Goal: Contribute content: Contribute content

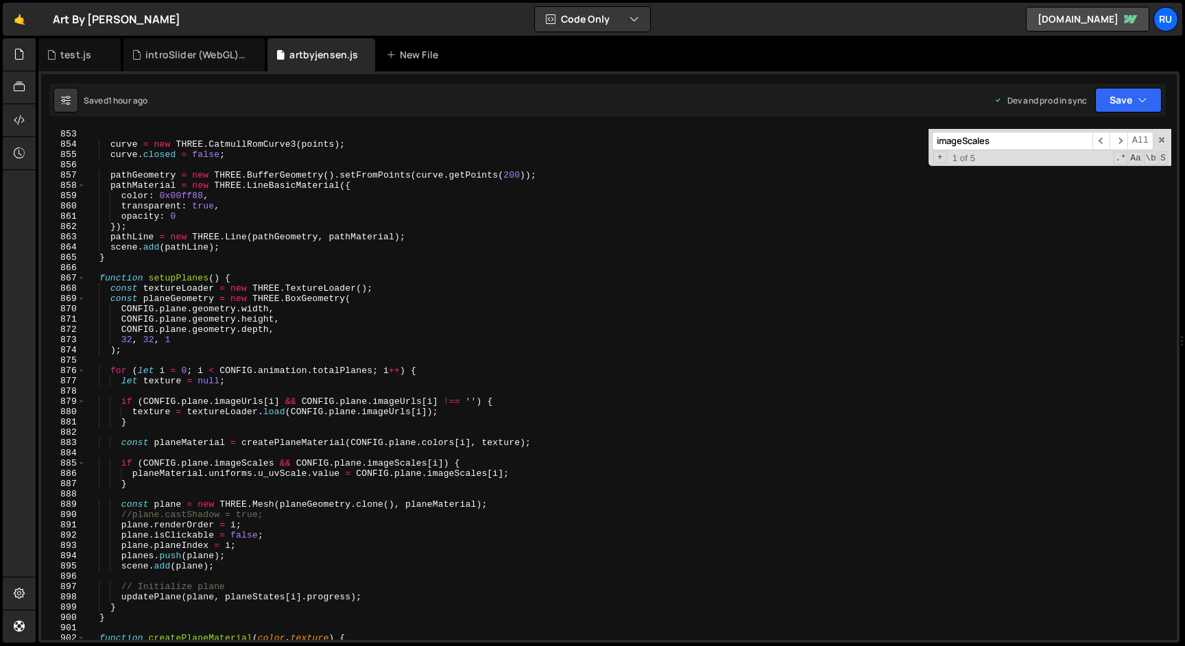
scroll to position [8525, 0]
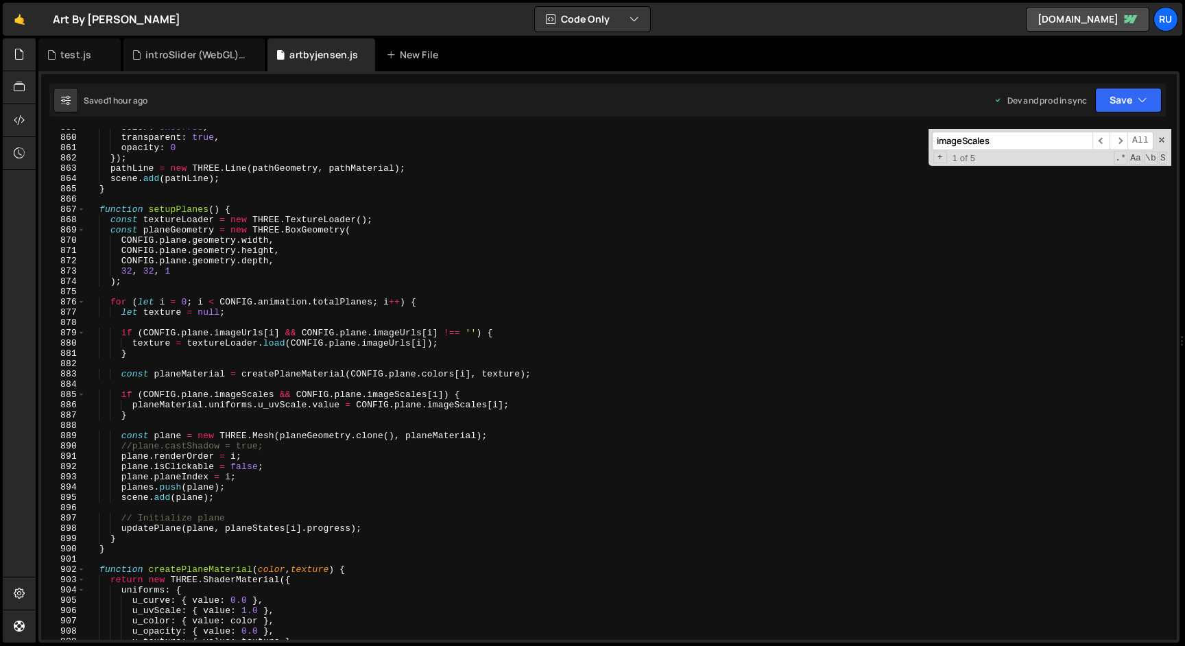
type textarea "CONFIG.plane.geometry.width,"
click at [286, 239] on div "color : 0x00ff88 , transparent : true , opacity : 0 }) ; pathLine = new THREE .…" at bounding box center [628, 387] width 1085 height 531
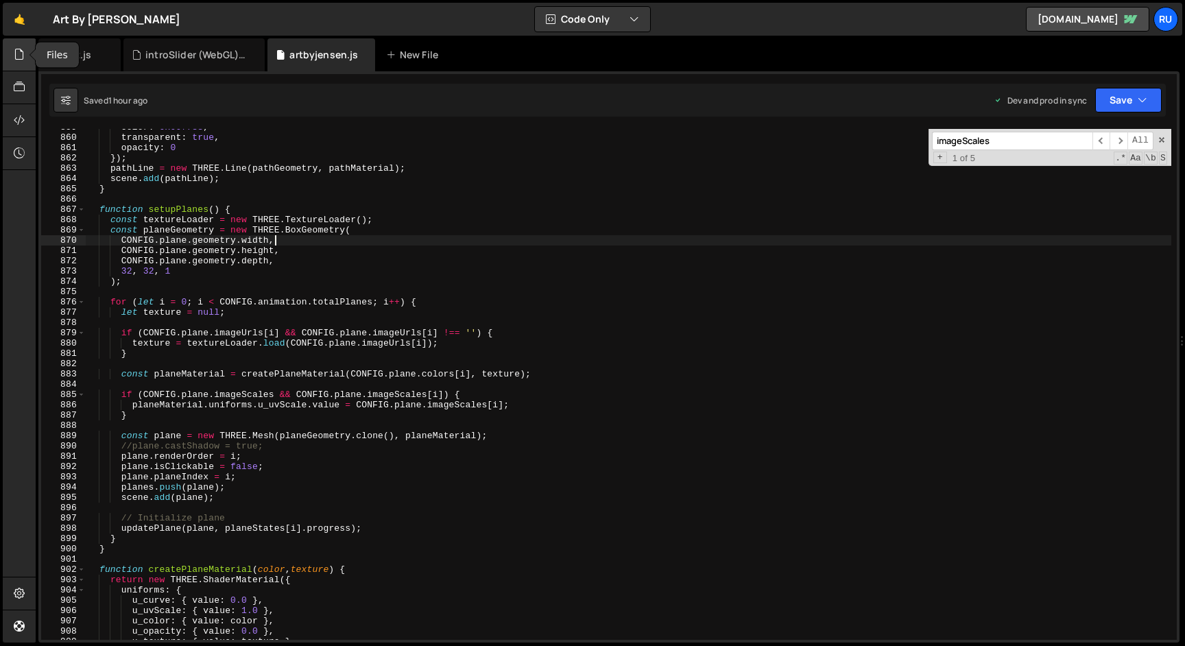
click at [19, 54] on icon at bounding box center [19, 54] width 11 height 15
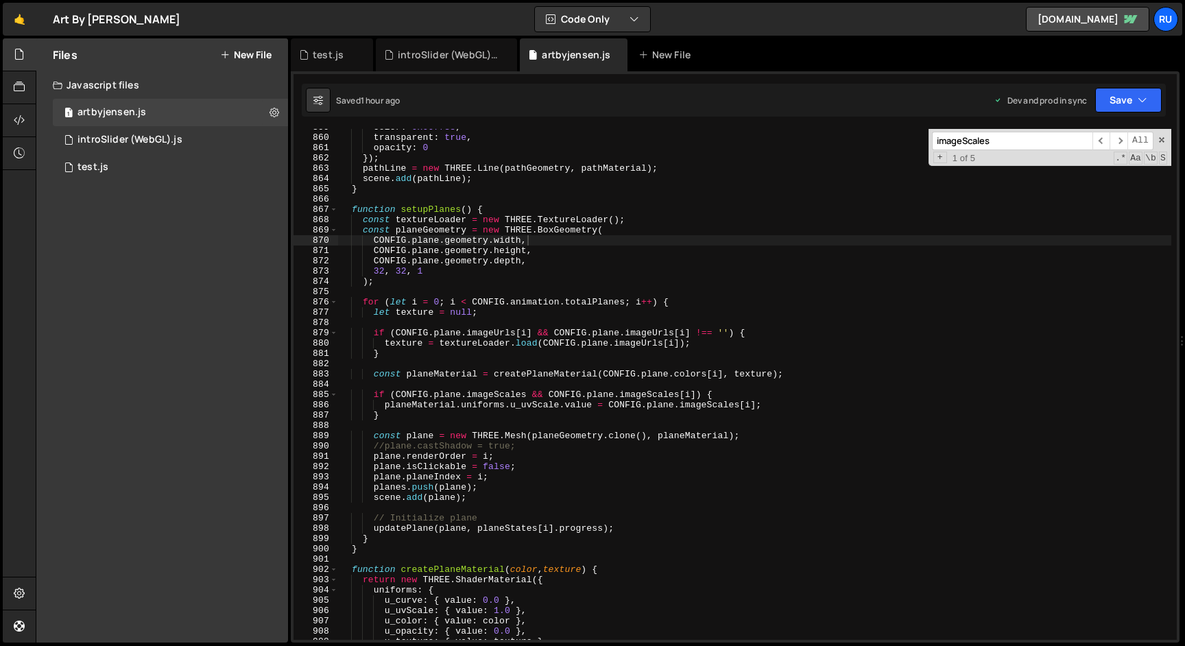
click at [248, 55] on button "New File" at bounding box center [245, 54] width 51 height 11
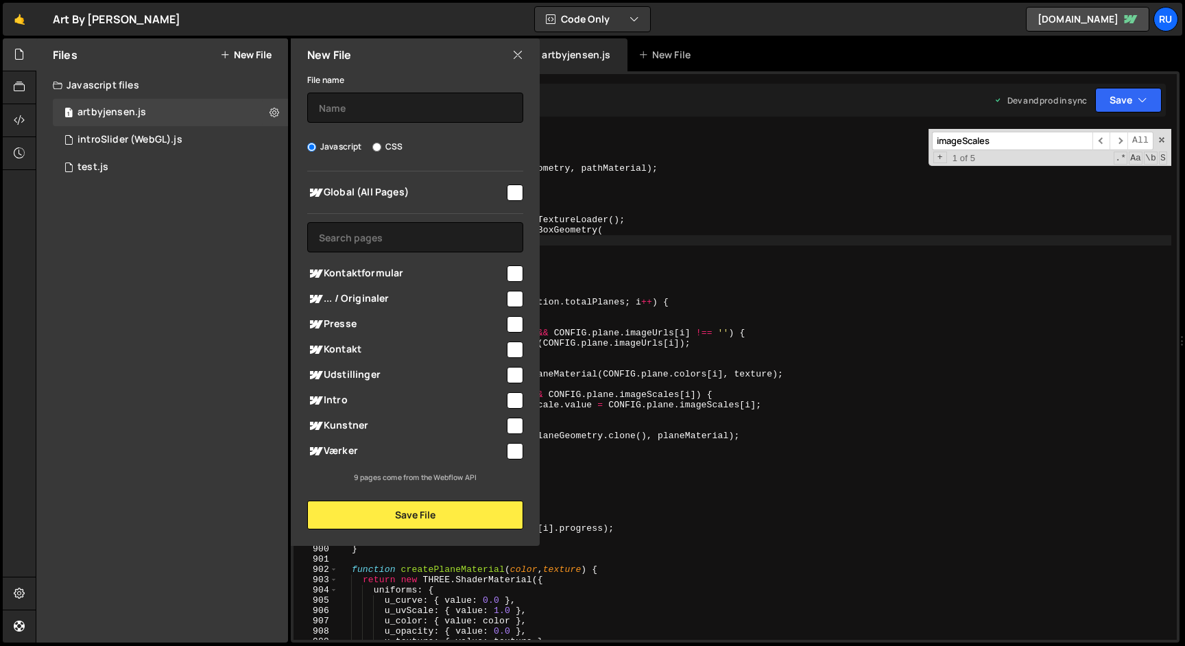
click at [511, 191] on input "checkbox" at bounding box center [515, 192] width 16 height 16
checkbox input "true"
click at [396, 148] on label "CSS" at bounding box center [387, 147] width 30 height 14
click at [381, 148] on input "CSS" at bounding box center [376, 147] width 9 height 9
radio input "true"
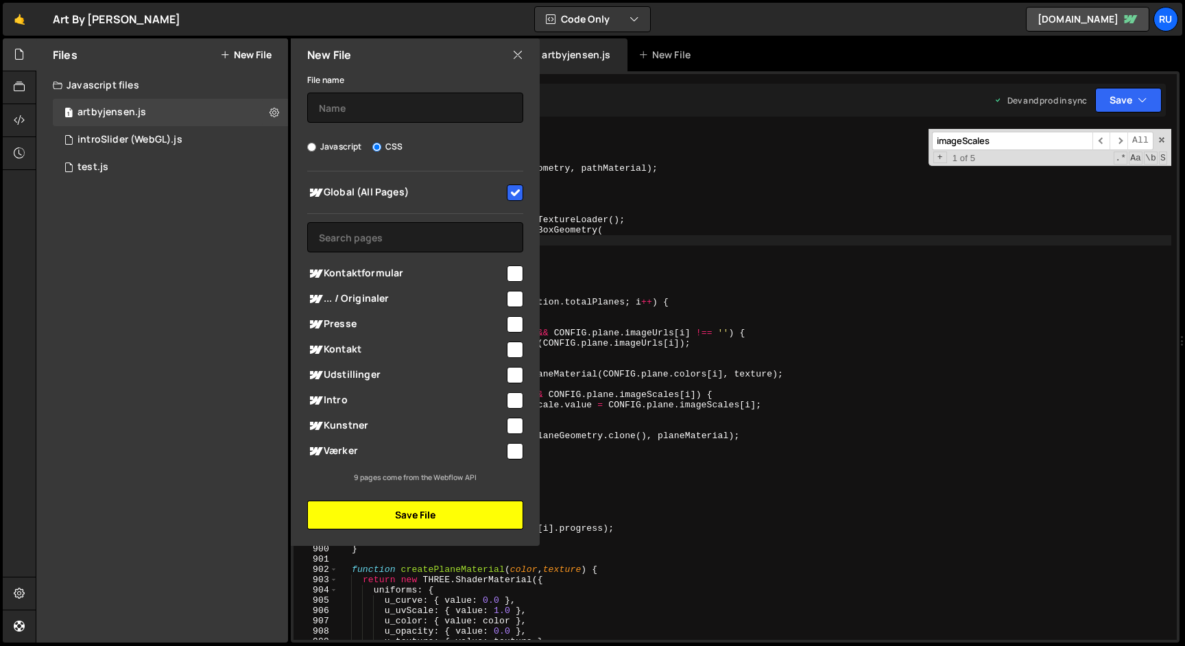
click at [424, 515] on button "Save File" at bounding box center [415, 514] width 216 height 29
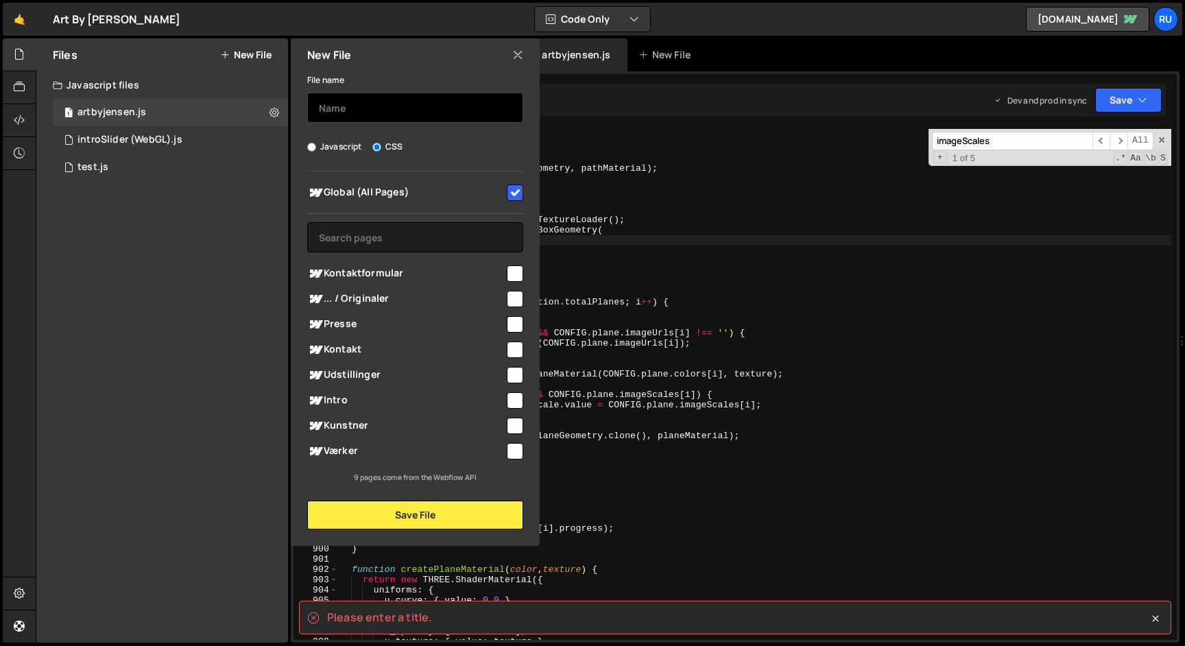
click at [368, 103] on input "text" at bounding box center [415, 108] width 216 height 30
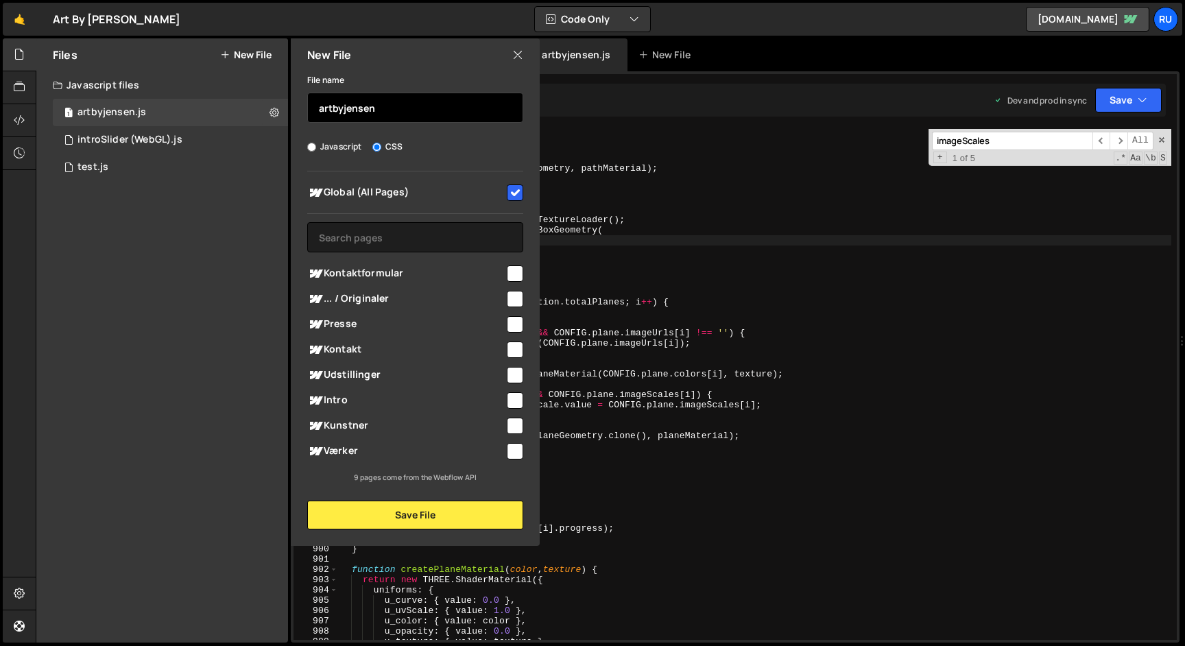
type input "artbyjensen"
click at [410, 530] on div "New File File name artbyjensen Javascript CSS Global (All Pages)" at bounding box center [414, 291] width 252 height 507
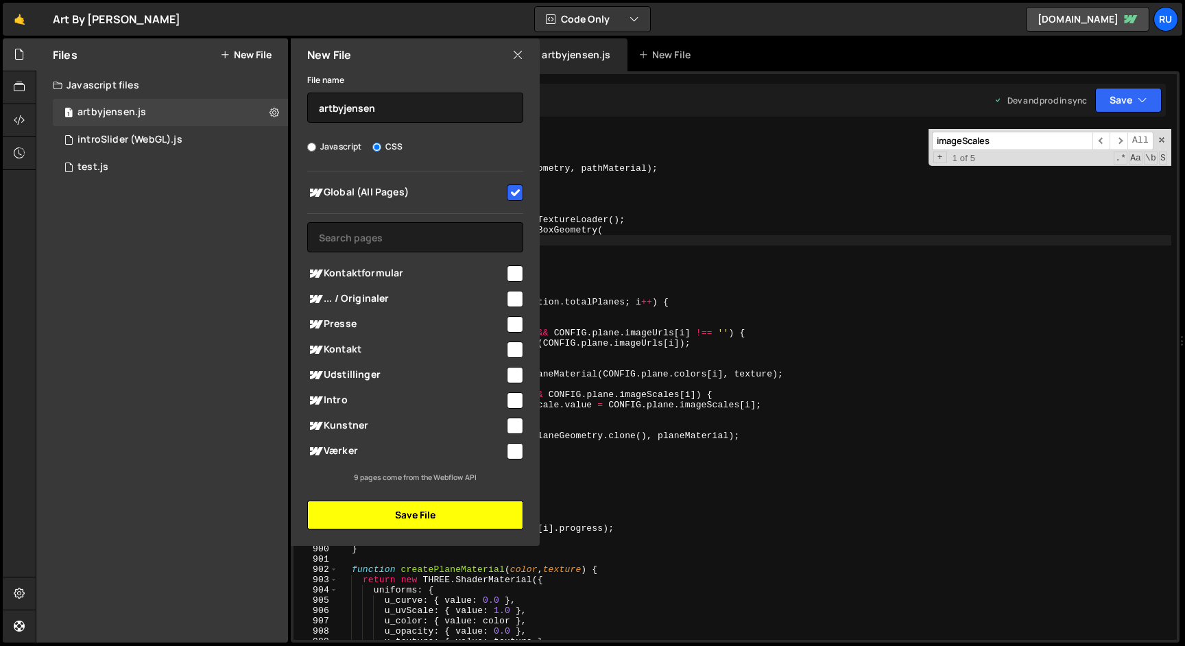
click at [413, 513] on button "Save File" at bounding box center [415, 514] width 216 height 29
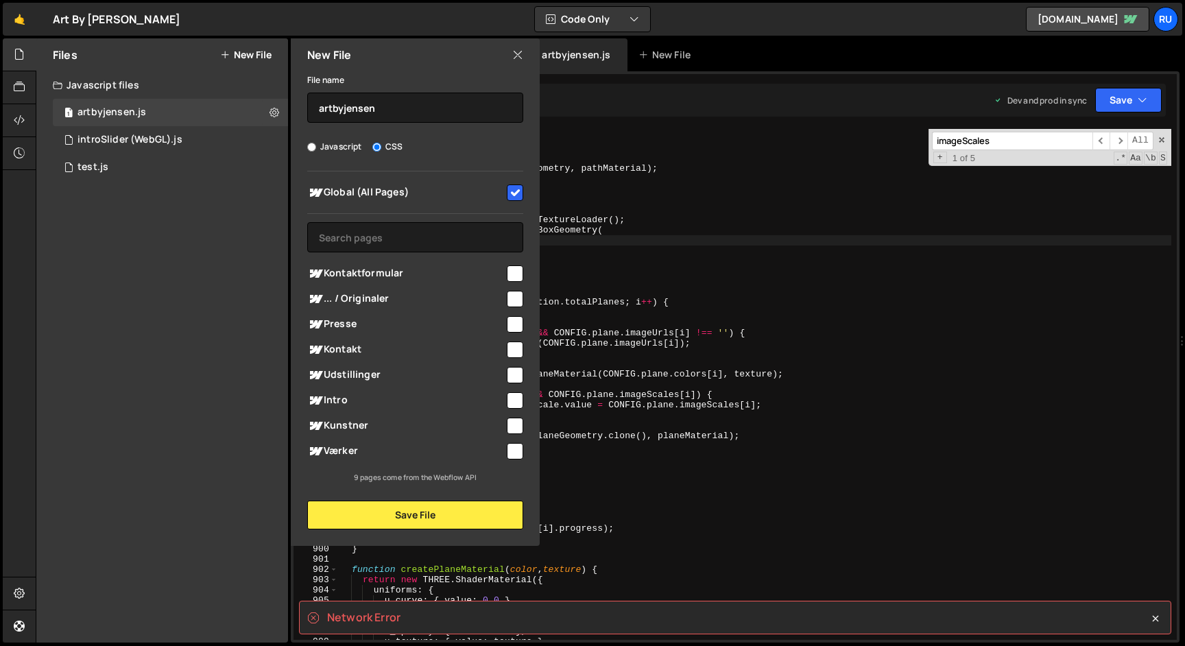
type textarea "}"
click at [687, 351] on div "color : 0x00ff88 , transparent : true , opacity : 0 }) ; pathLine = new THREE .…" at bounding box center [880, 387] width 1085 height 531
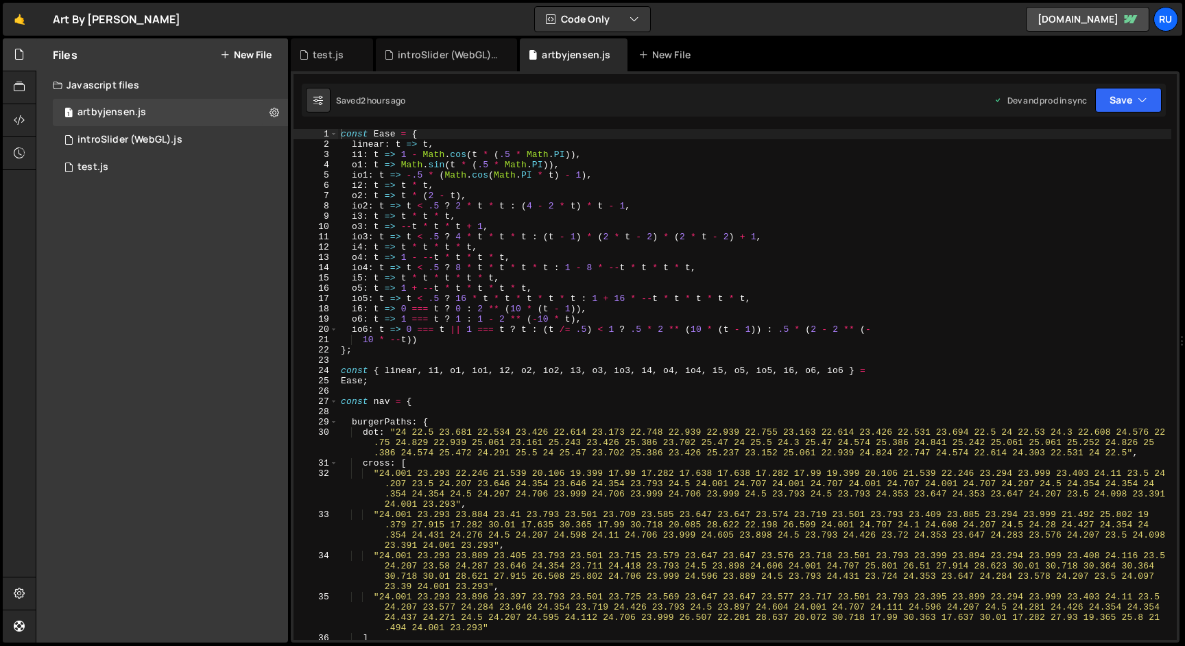
scroll to position [413663, 0]
click at [261, 50] on button "New File" at bounding box center [245, 54] width 51 height 11
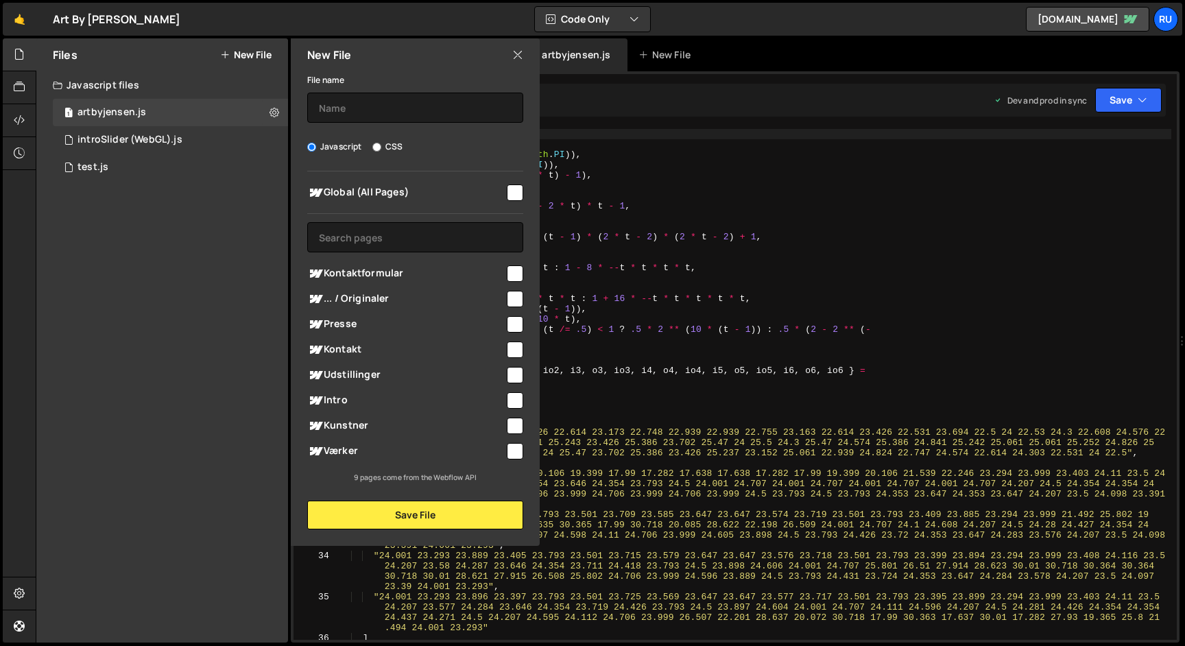
click at [394, 145] on label "CSS" at bounding box center [387, 147] width 30 height 14
click at [381, 145] on input "CSS" at bounding box center [376, 147] width 9 height 9
radio input "true"
click at [376, 108] on input "text" at bounding box center [415, 108] width 216 height 30
type input "artbyjensen"
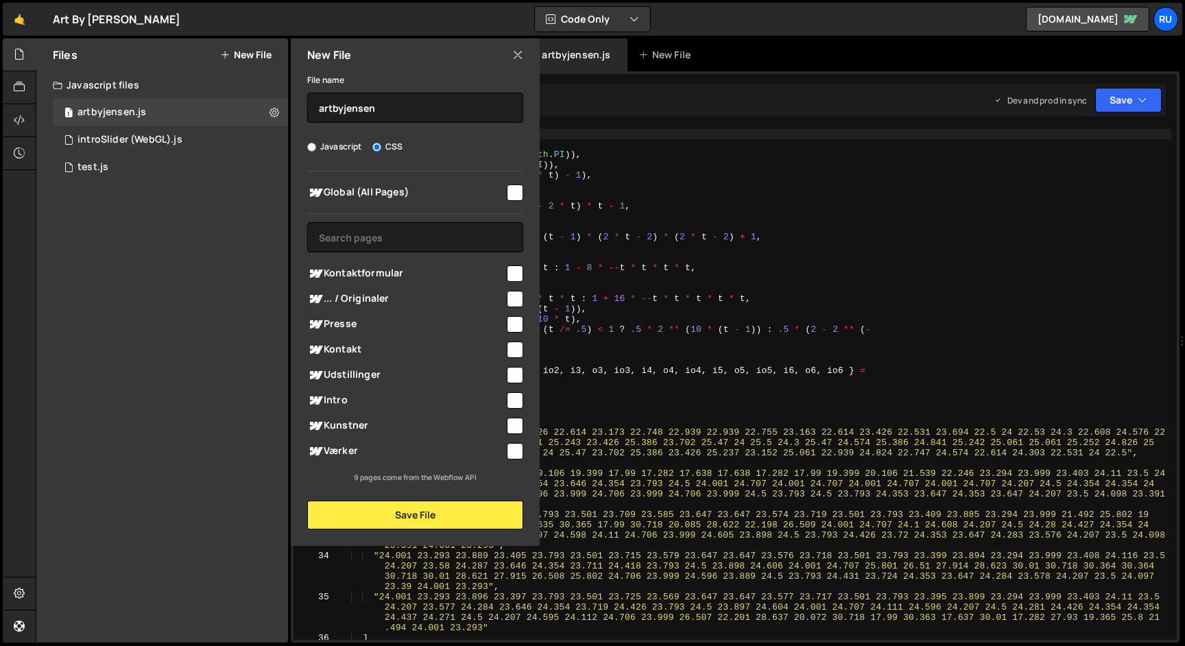
click at [511, 192] on input "checkbox" at bounding box center [515, 192] width 16 height 16
checkbox input "true"
click at [450, 516] on button "Save File" at bounding box center [415, 514] width 216 height 29
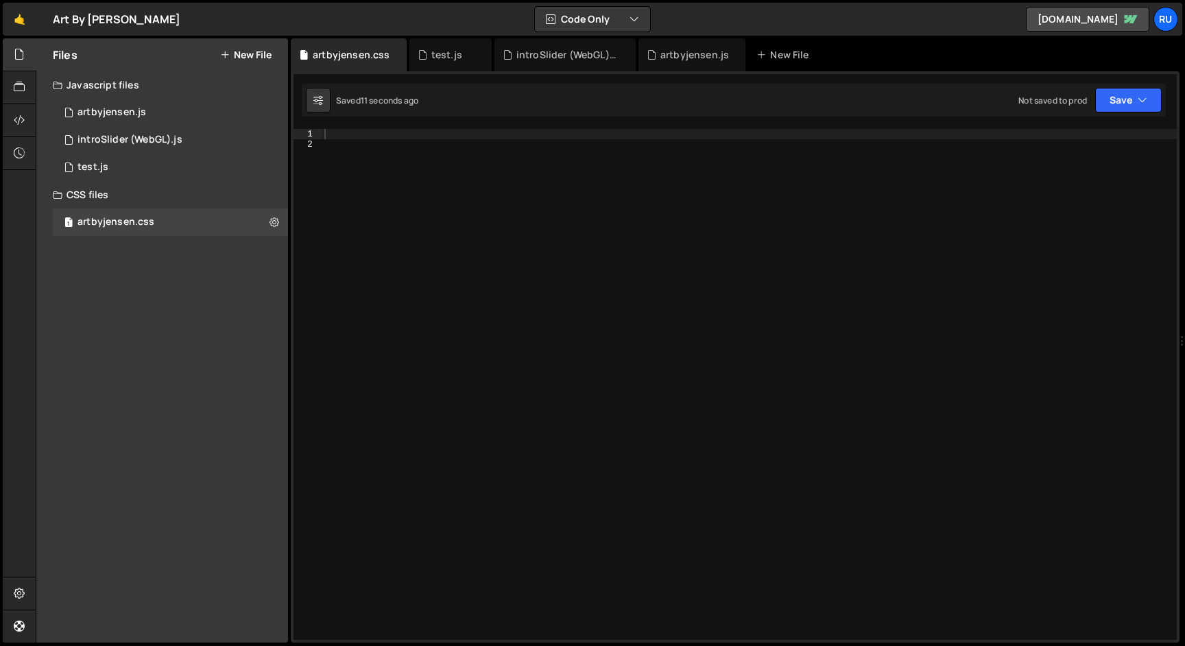
click at [483, 238] on div at bounding box center [749, 394] width 855 height 531
paste textarea "</style>"
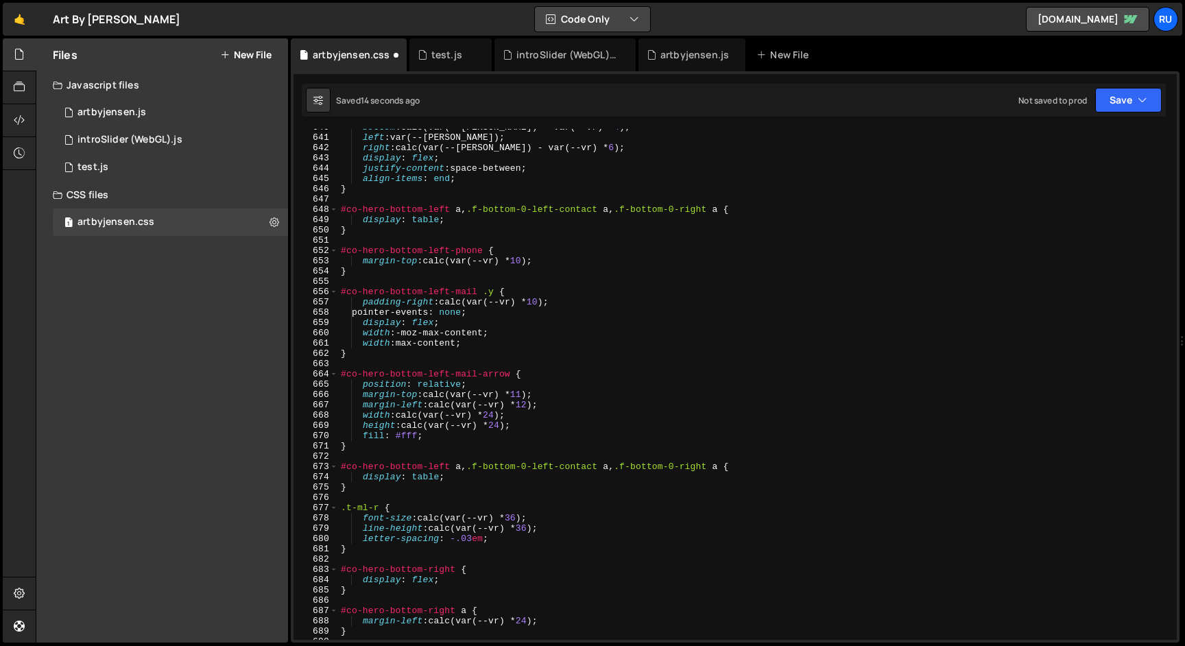
scroll to position [6079, 0]
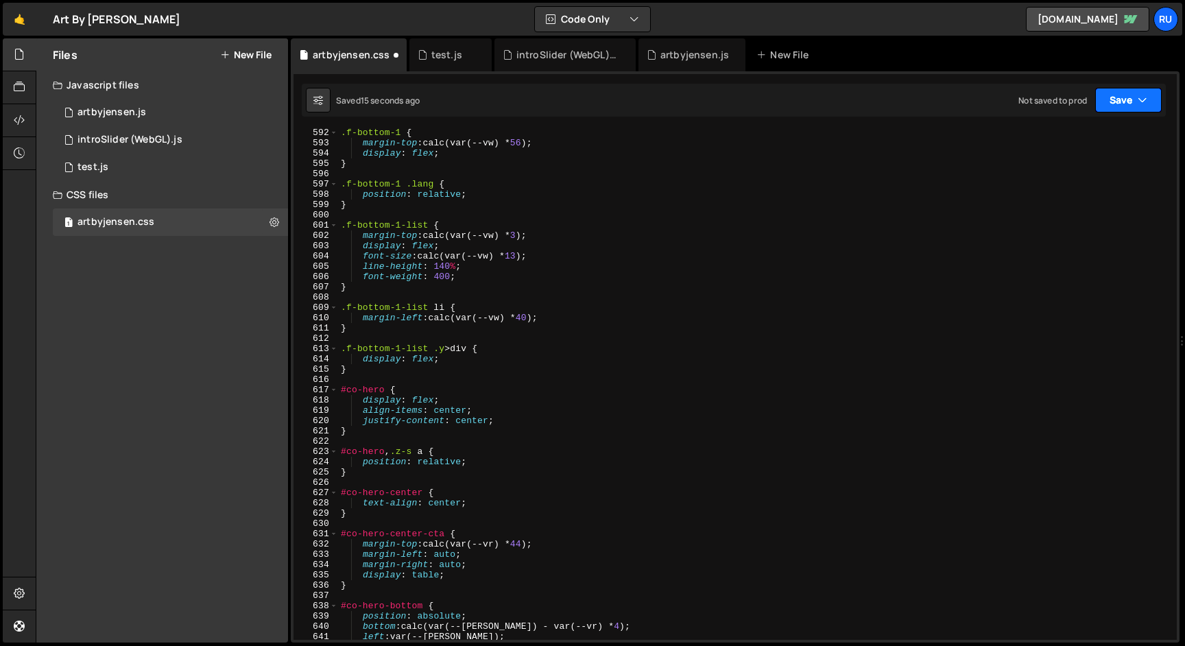
click at [1118, 94] on button "Save" at bounding box center [1128, 100] width 67 height 25
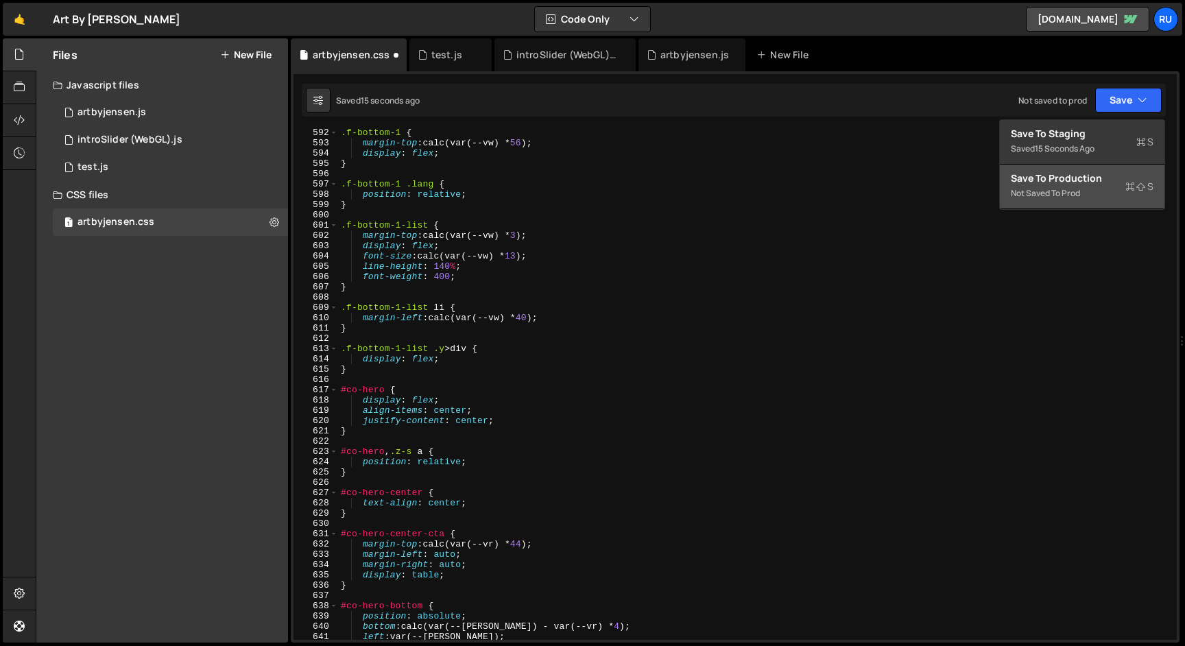
click at [1087, 182] on div "Save to Production S" at bounding box center [1082, 178] width 143 height 14
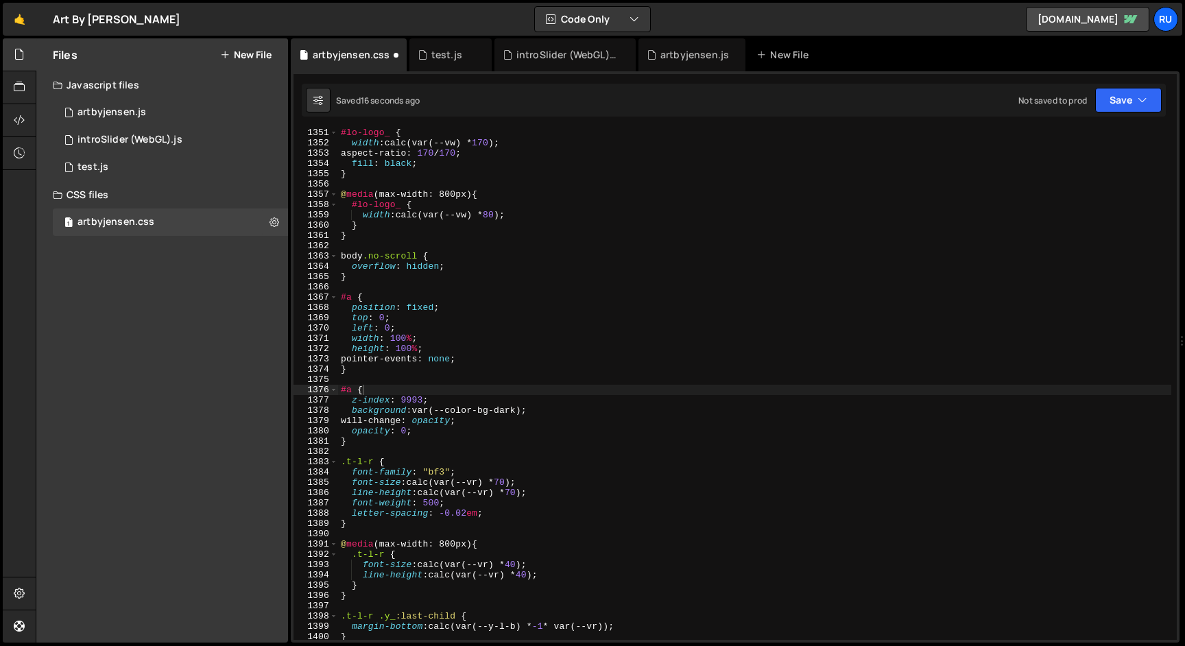
scroll to position [13885, 0]
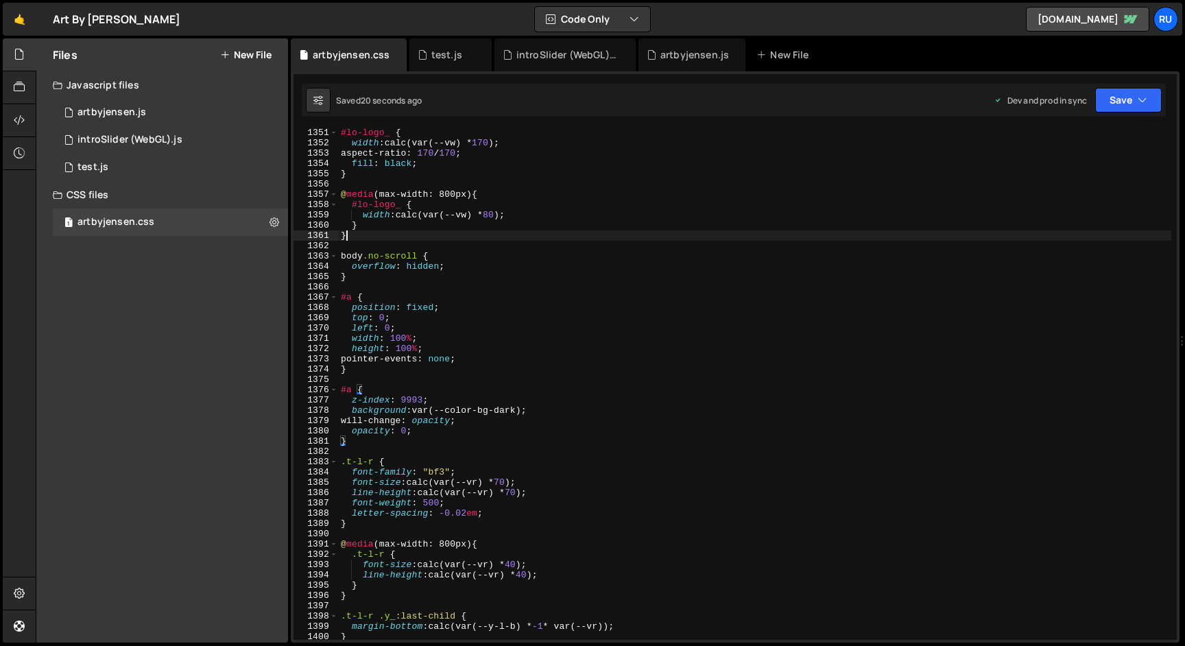
click at [568, 237] on div "#lo-logo_ { width : calc(var(--vw) * 170 ) ; aspect-ratio : 170 / 170 ; fill : …" at bounding box center [754, 393] width 833 height 531
type textarea "</style>"
